Goal: Task Accomplishment & Management: Manage account settings

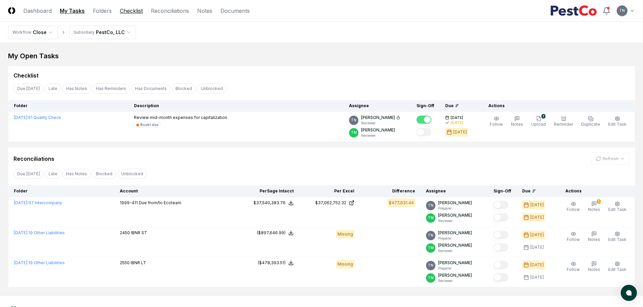
click at [124, 12] on link "Checklist" at bounding box center [131, 11] width 23 height 8
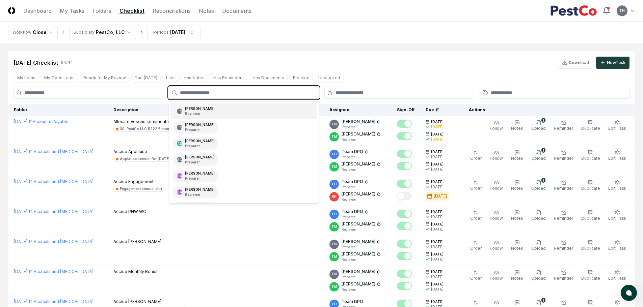
click at [217, 94] on input "text" at bounding box center [247, 93] width 134 height 6
click at [195, 122] on div "TN [PERSON_NAME] Preparer" at bounding box center [195, 127] width 45 height 12
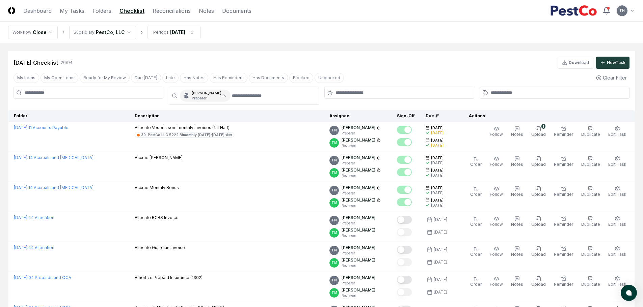
click at [400, 63] on div "[DATE] Checklist 26 / 94 Download New Task" at bounding box center [321, 63] width 616 height 12
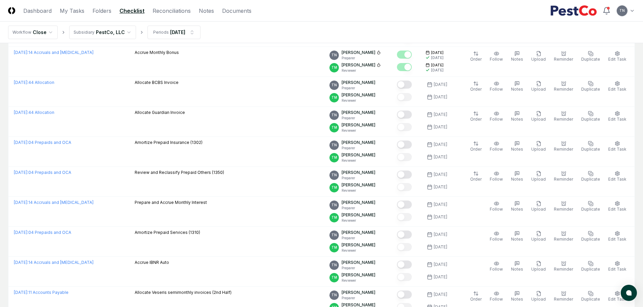
scroll to position [135, 0]
